Goal: Navigation & Orientation: Find specific page/section

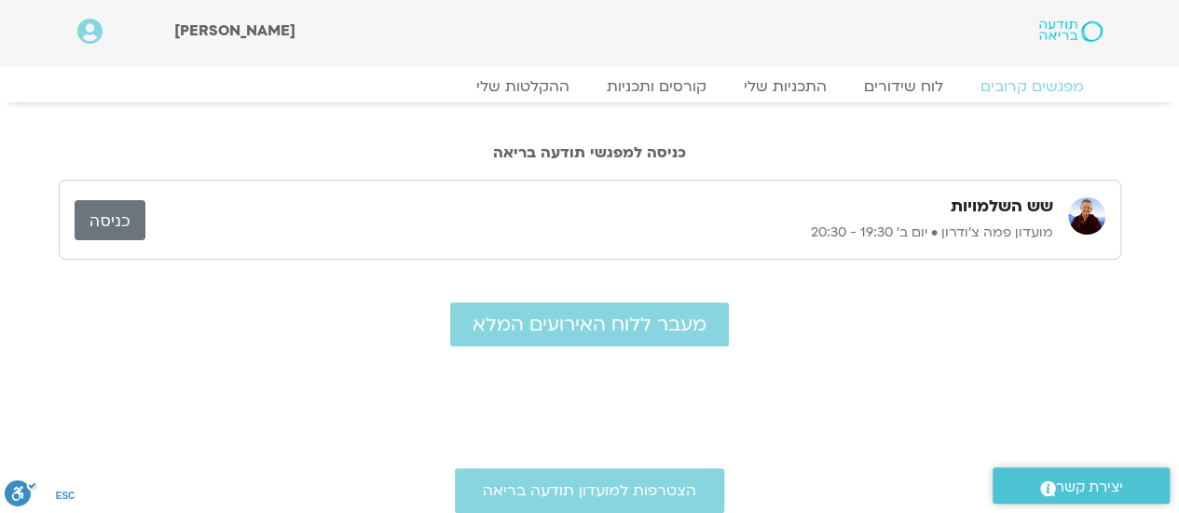
click at [104, 225] on link "כניסה" at bounding box center [110, 220] width 71 height 40
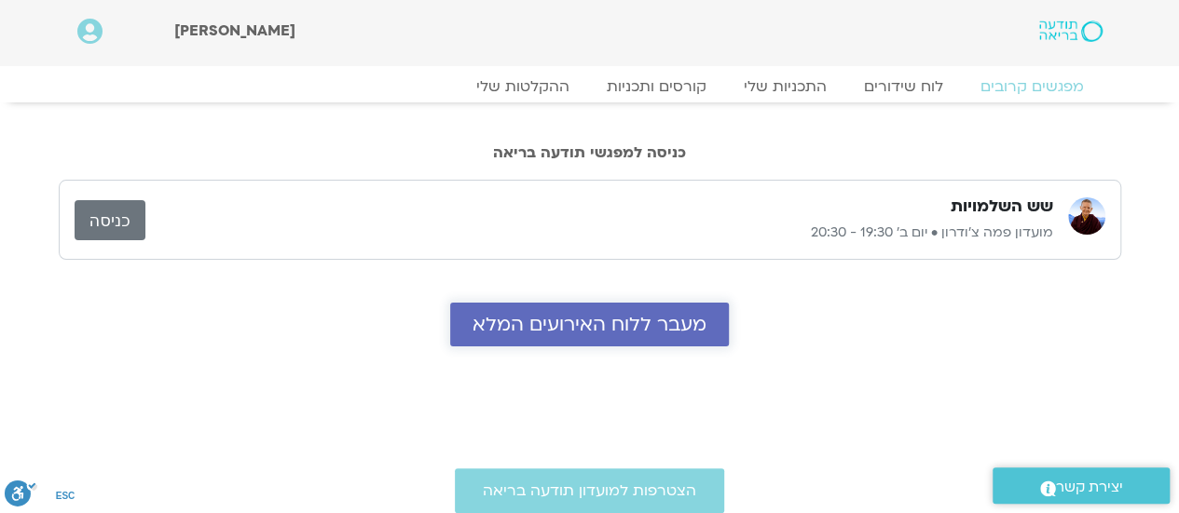
click at [667, 314] on span "מעבר ללוח האירועים המלא" at bounding box center [589, 324] width 234 height 21
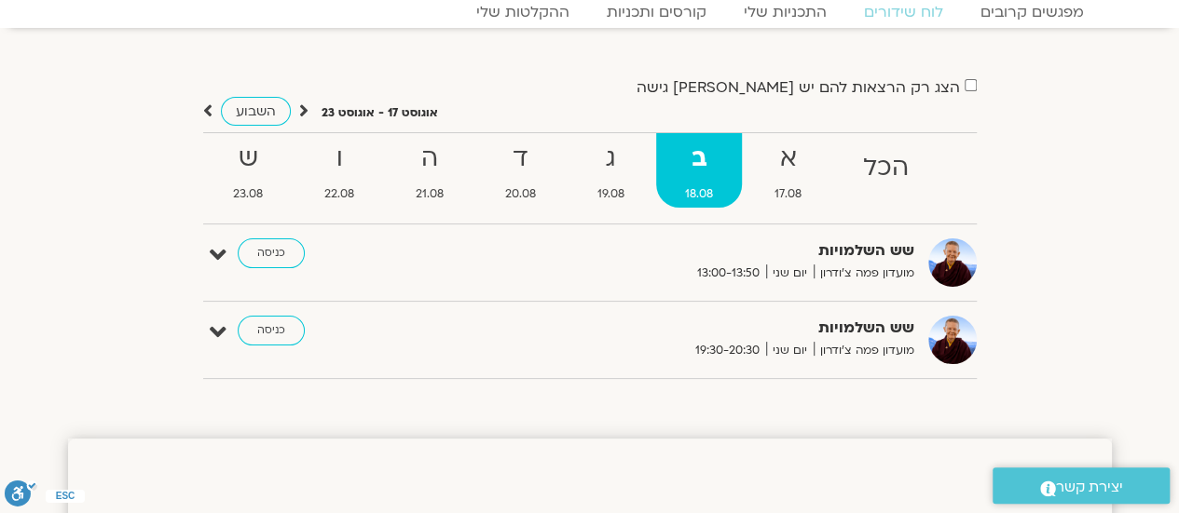
scroll to position [112, 0]
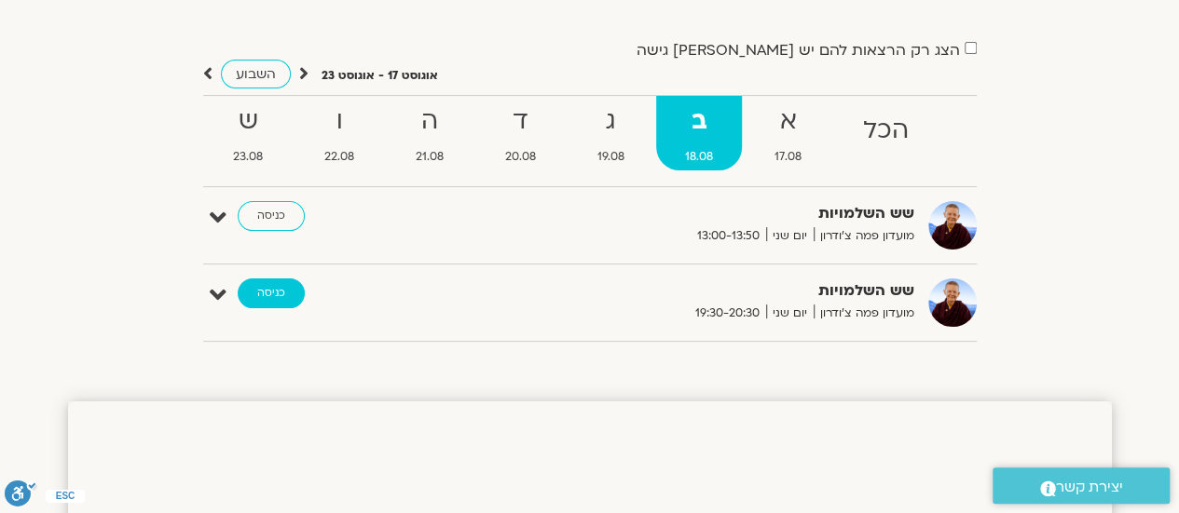
click at [276, 296] on link "כניסה" at bounding box center [271, 294] width 67 height 30
click at [269, 291] on link "כניסה" at bounding box center [271, 294] width 67 height 30
